Goal: Check status: Check status

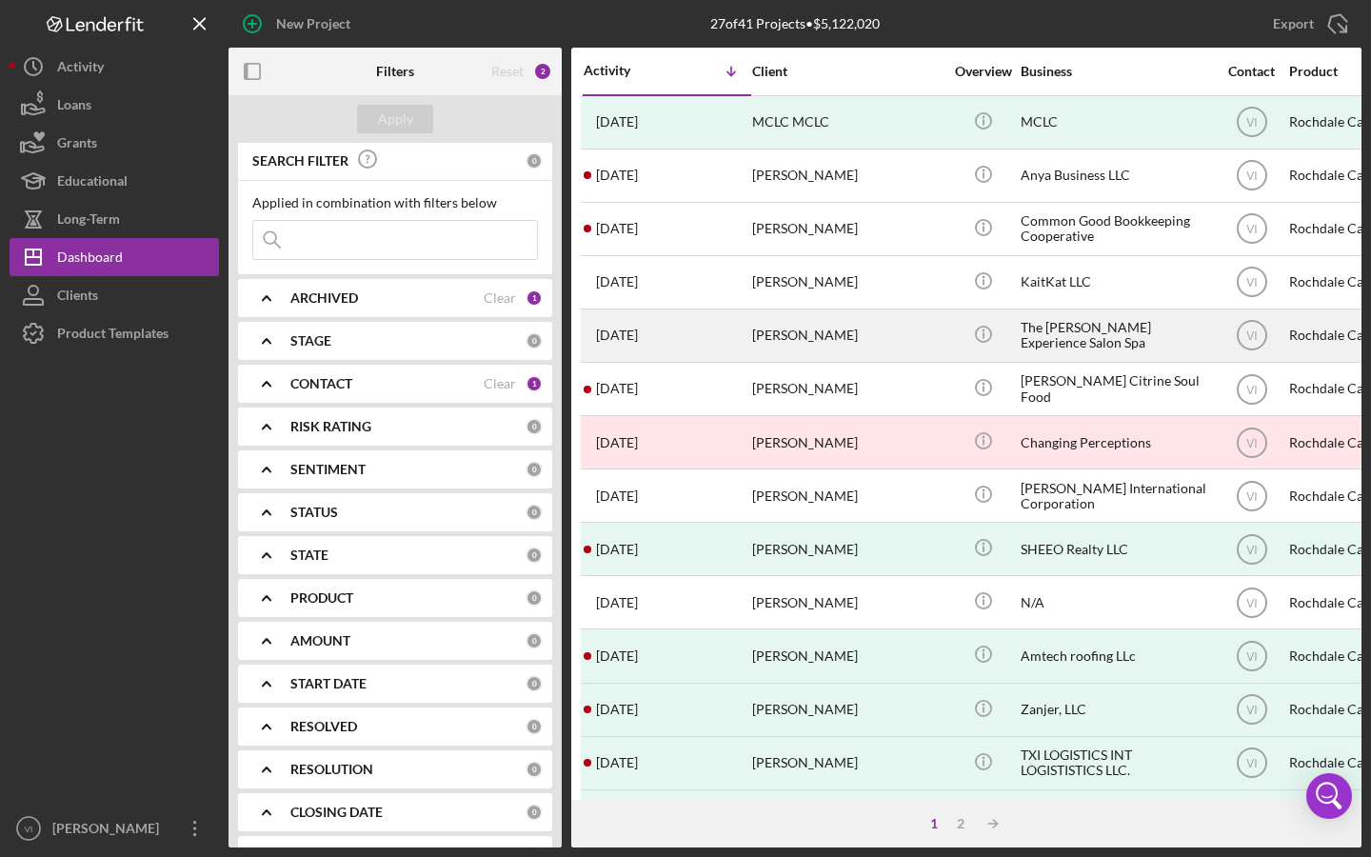
scroll to position [2, 0]
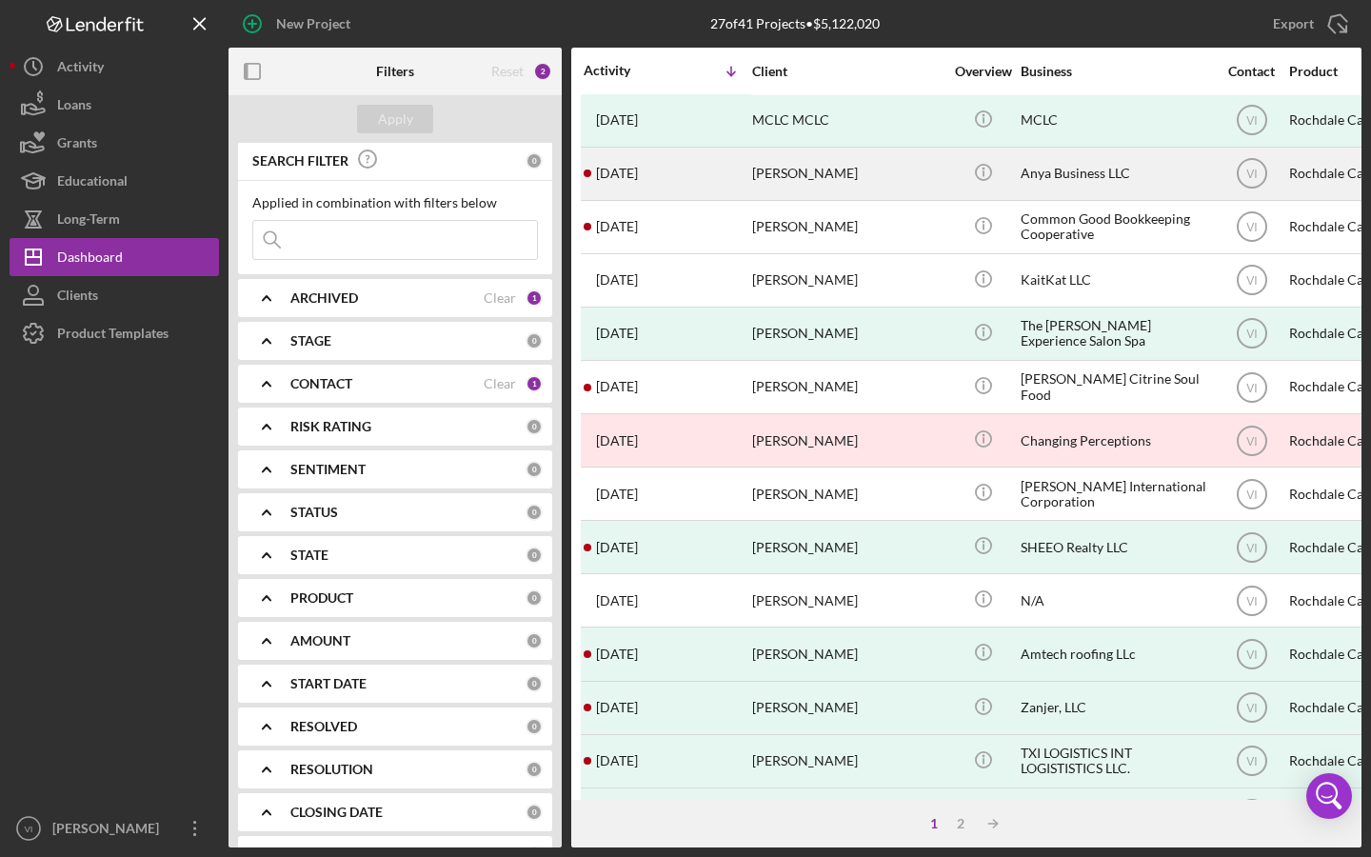
click at [656, 187] on div "[PERSON_NAME]" at bounding box center [847, 174] width 190 height 50
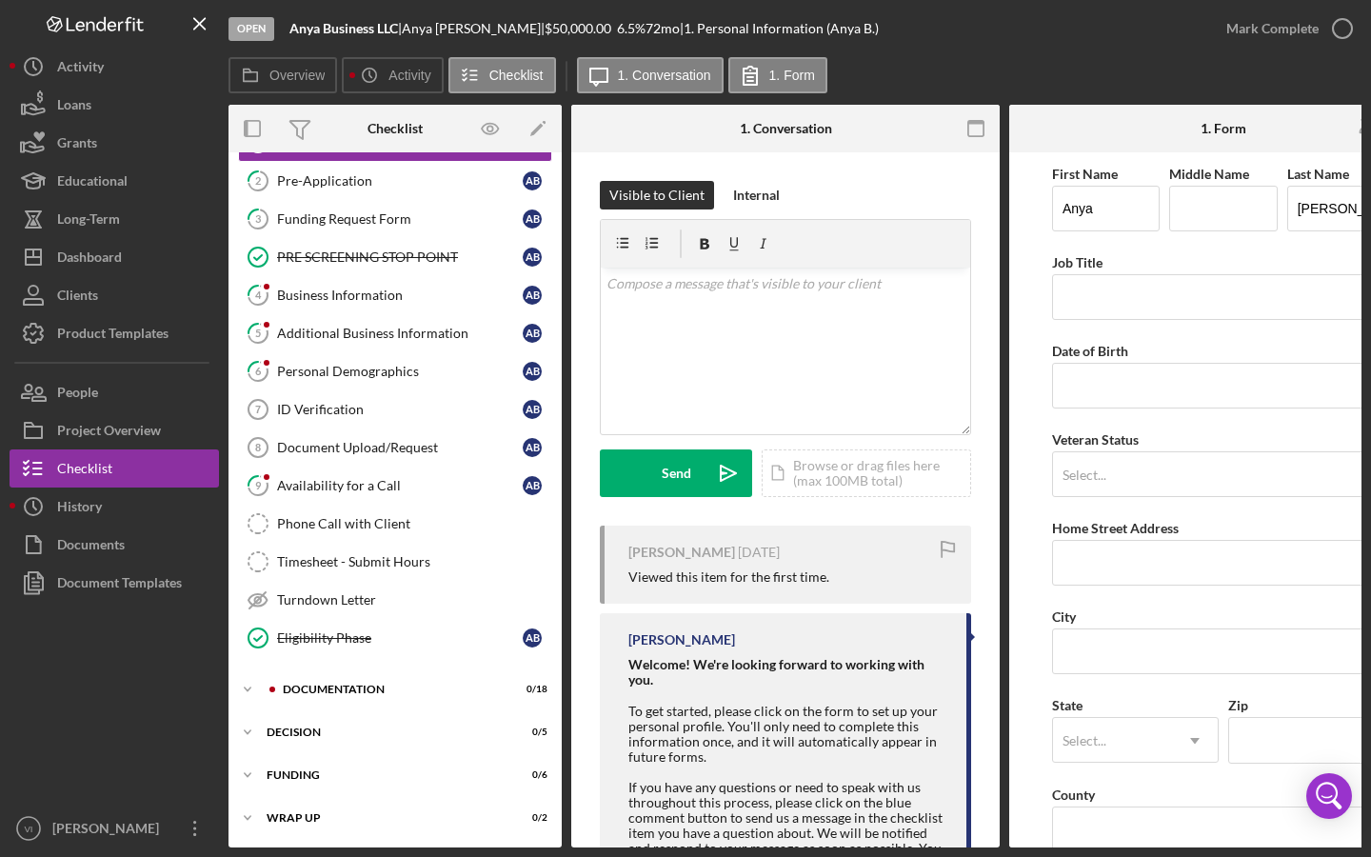
scroll to position [83, 0]
